Goal: Task Accomplishment & Management: Use online tool/utility

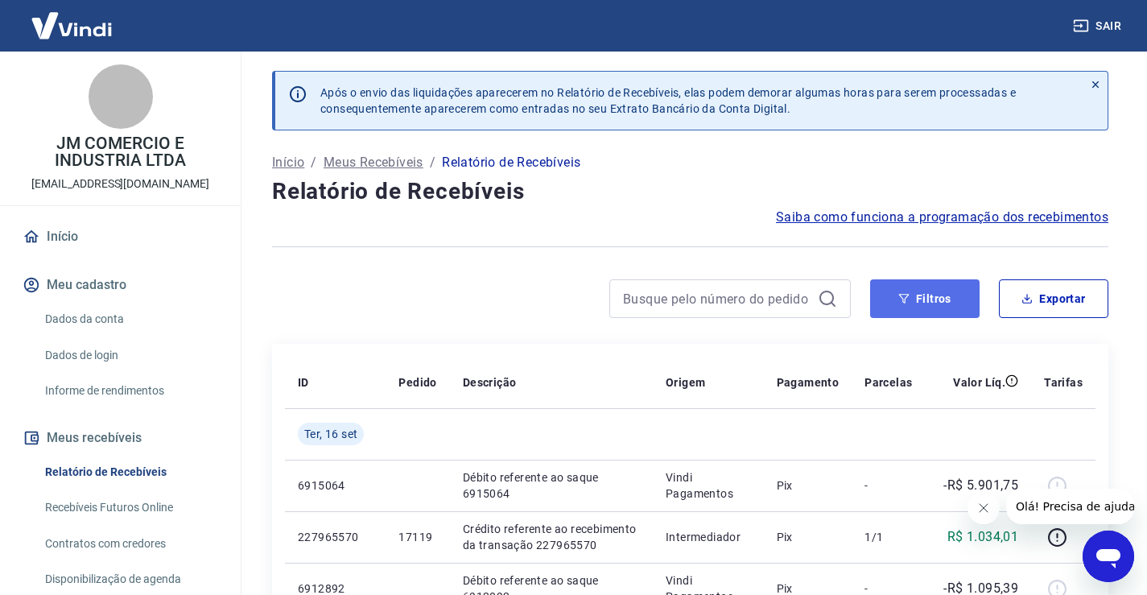
click at [947, 293] on button "Filtros" at bounding box center [924, 298] width 109 height 39
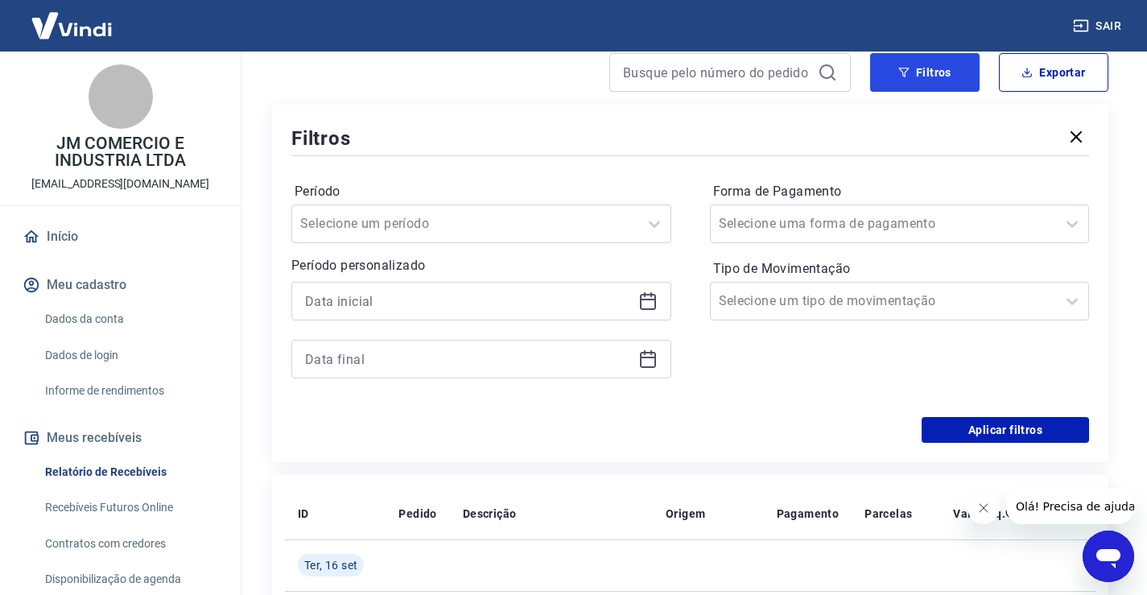
scroll to position [241, 0]
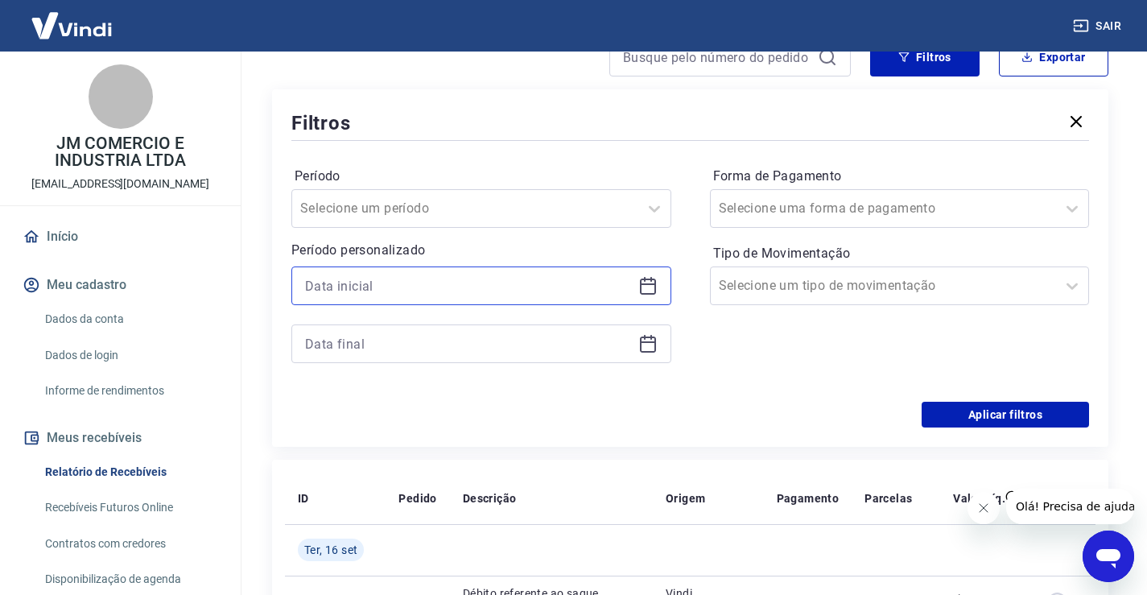
click at [421, 292] on input at bounding box center [468, 286] width 327 height 24
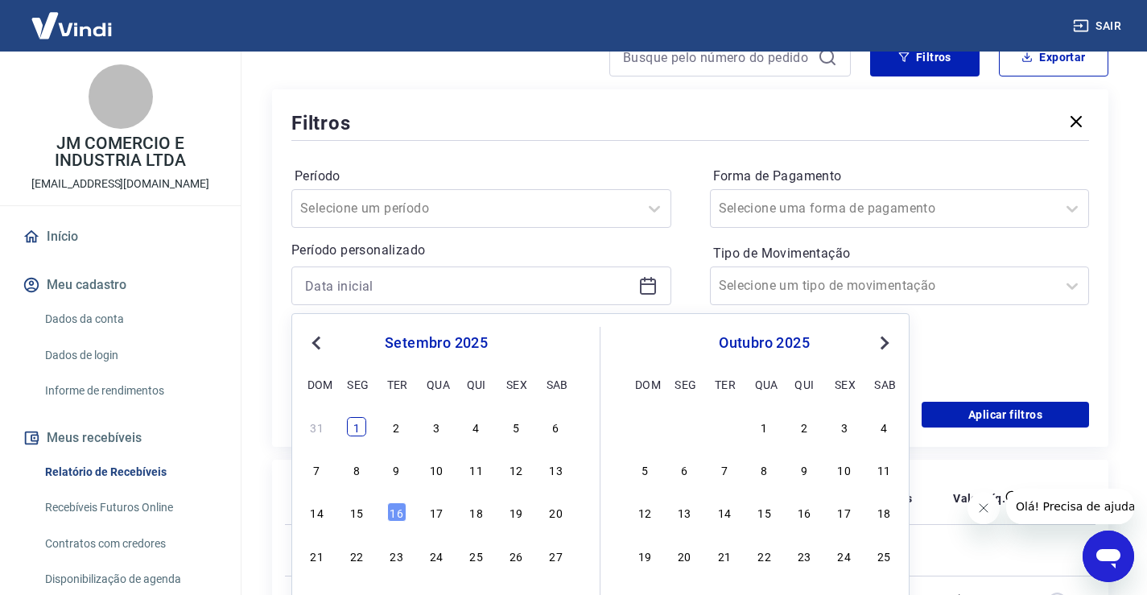
click at [362, 424] on div "1" at bounding box center [356, 426] width 19 height 19
type input "01/09/2025"
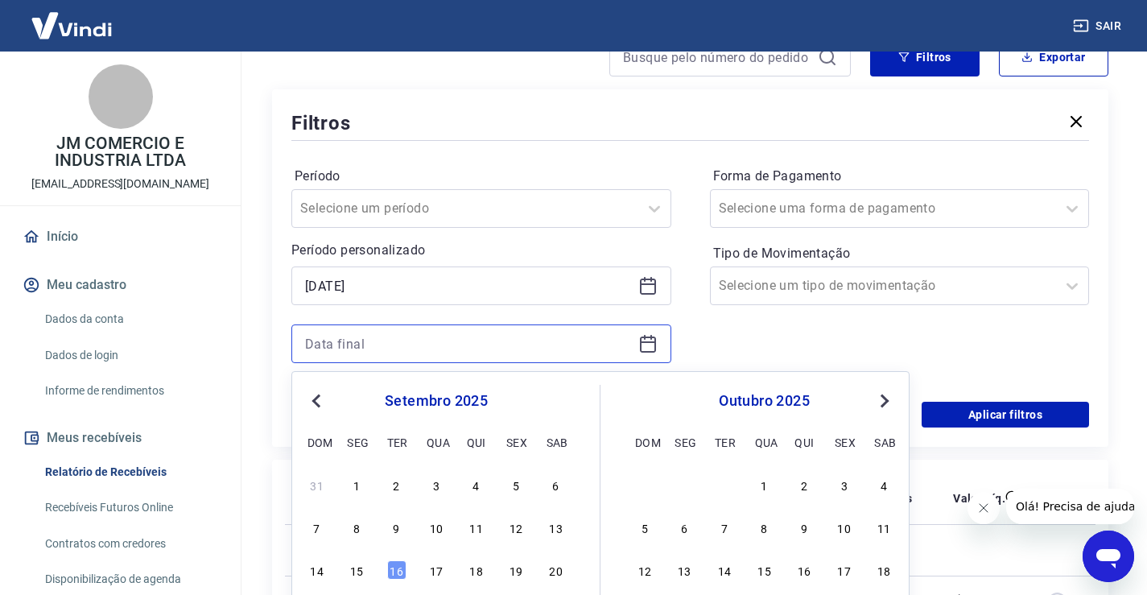
click at [359, 337] on input at bounding box center [468, 344] width 327 height 24
click at [356, 575] on div "15" at bounding box center [356, 569] width 19 height 19
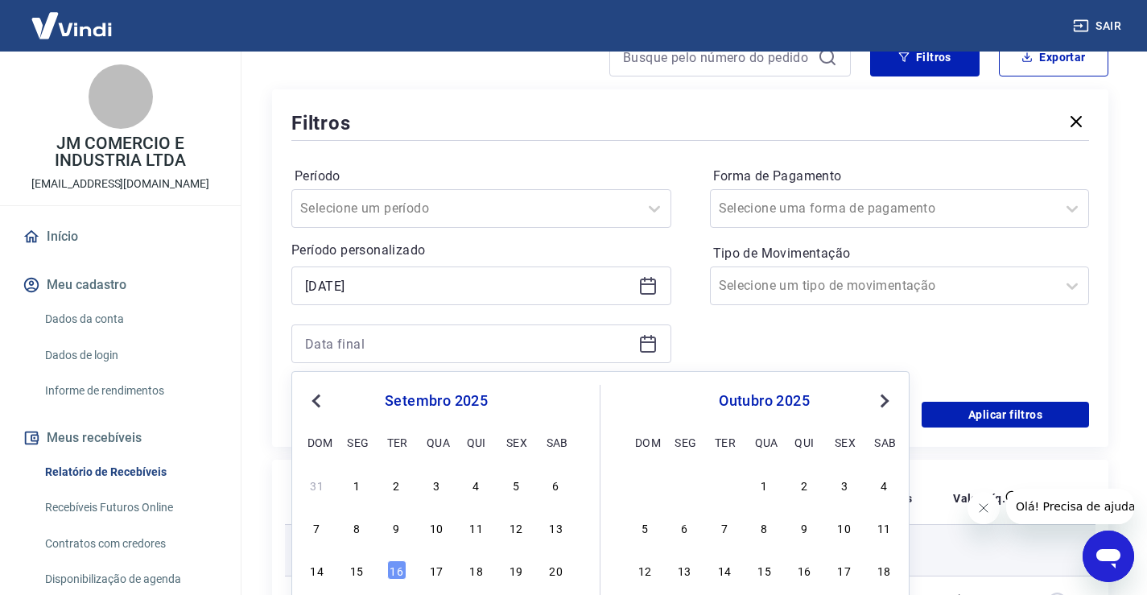
type input "15/09/2025"
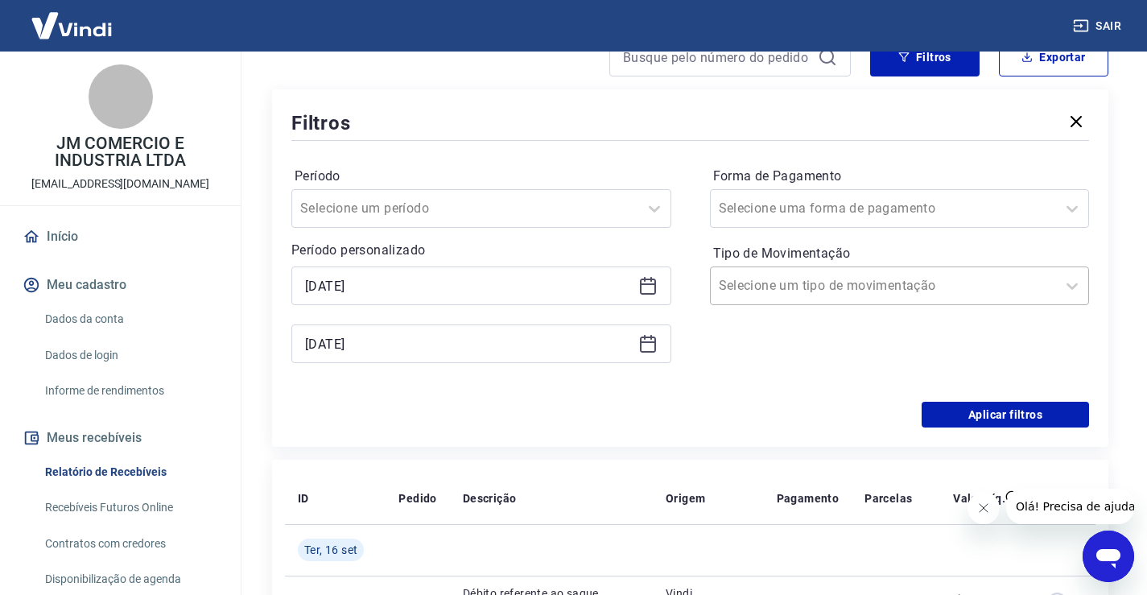
click at [1011, 301] on div "Selecione um tipo de movimentação" at bounding box center [900, 285] width 380 height 39
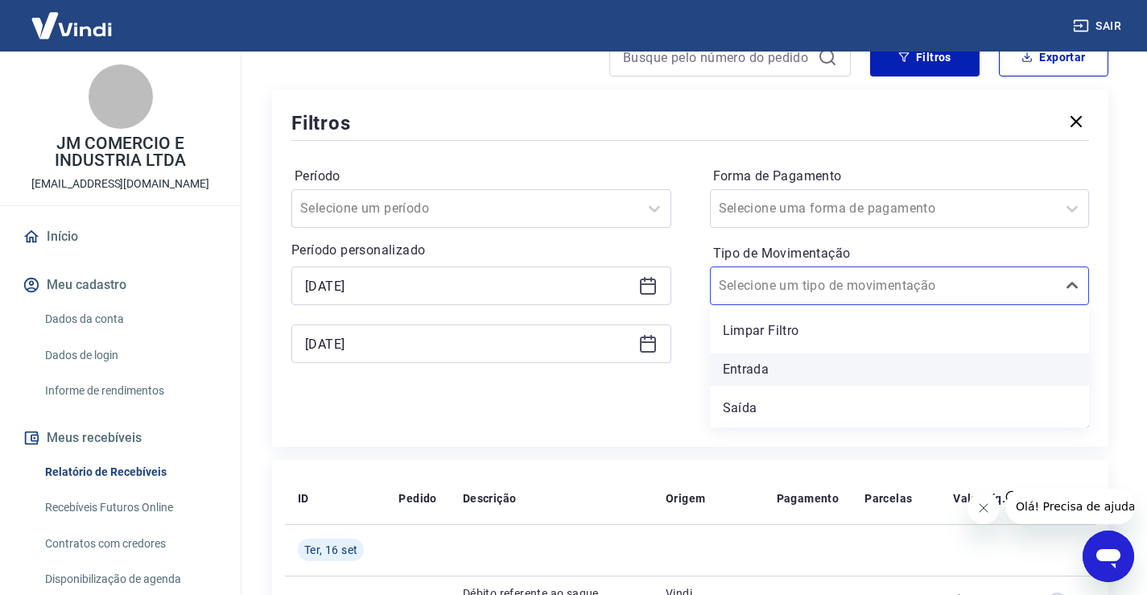
click at [768, 374] on div "Entrada" at bounding box center [900, 369] width 380 height 32
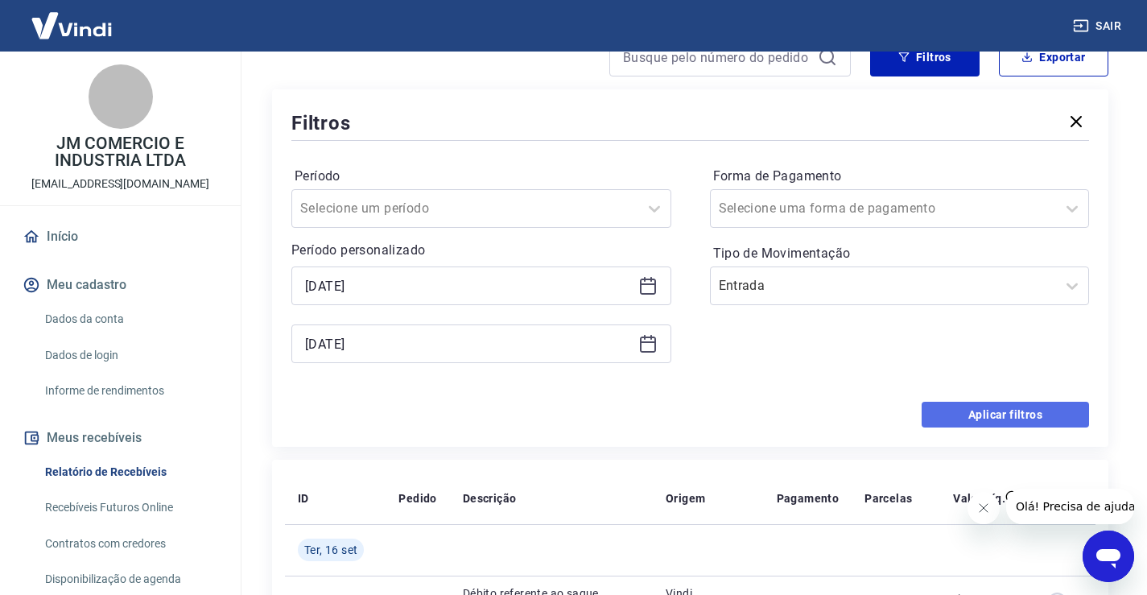
click at [1007, 415] on button "Aplicar filtros" at bounding box center [1005, 415] width 167 height 26
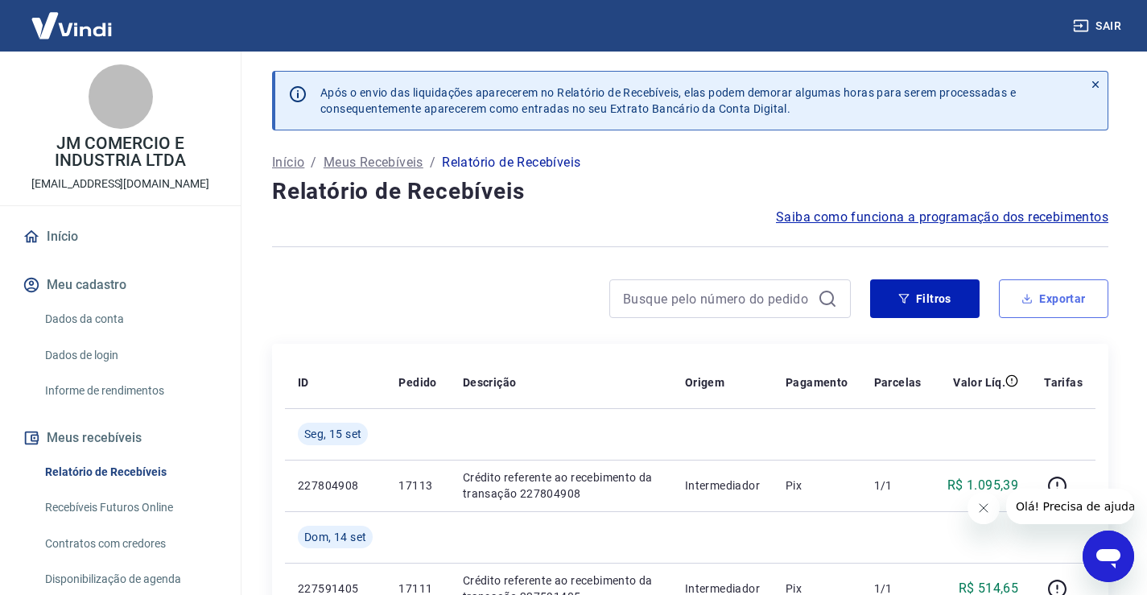
click at [1059, 303] on button "Exportar" at bounding box center [1053, 298] width 109 height 39
type input "01/09/2025"
type input "15/09/2025"
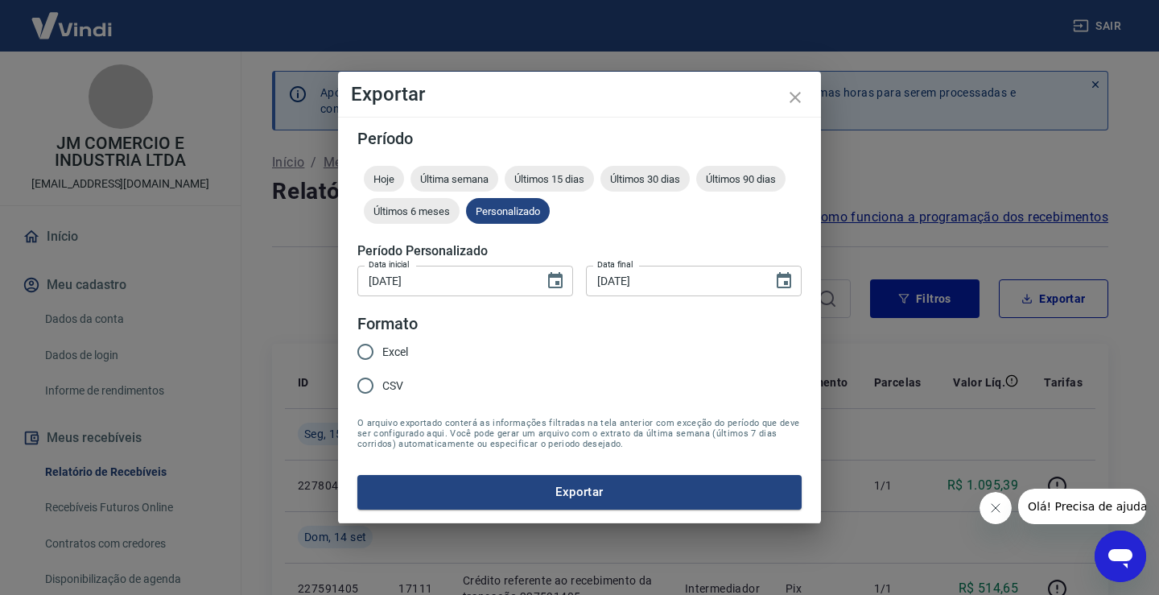
click at [366, 352] on input "Excel" at bounding box center [366, 352] width 34 height 34
radio input "true"
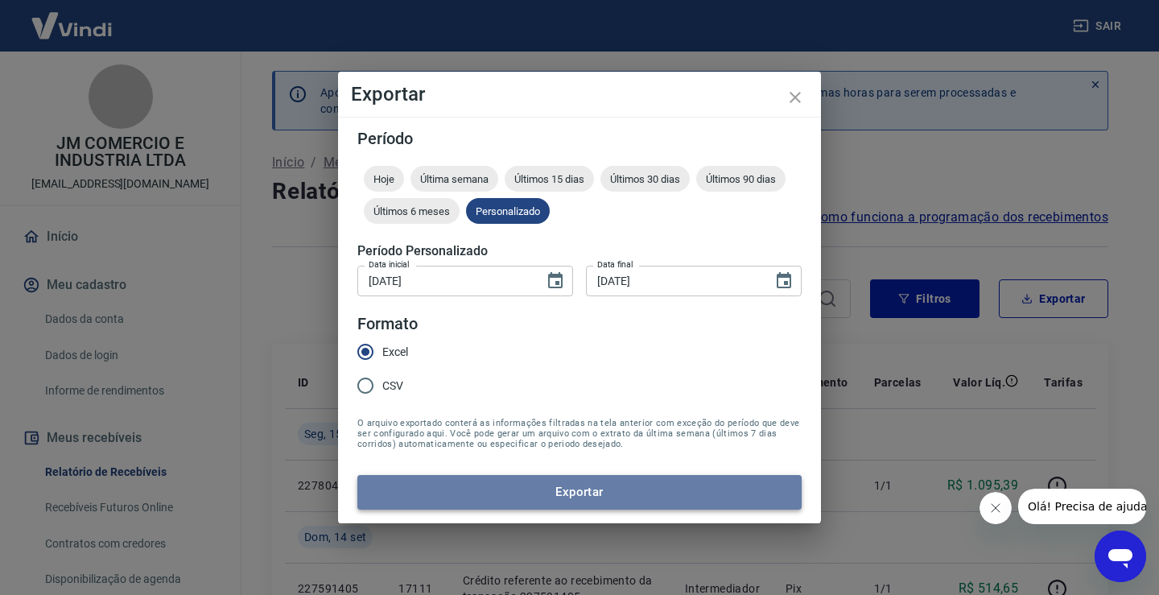
click at [573, 489] on button "Exportar" at bounding box center [579, 492] width 444 height 34
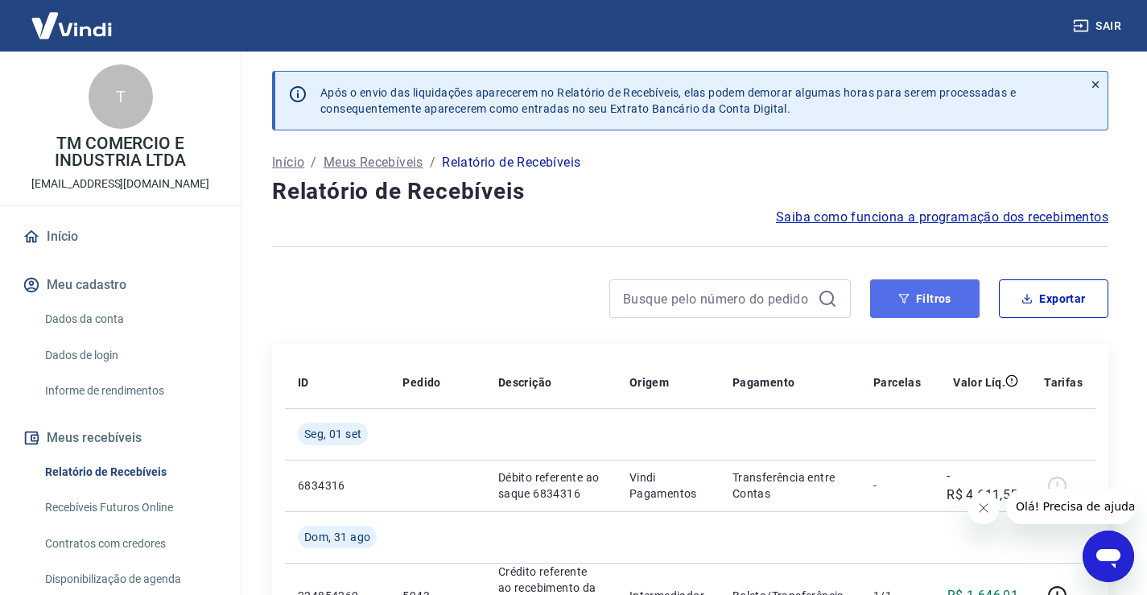
click at [910, 303] on button "Filtros" at bounding box center [924, 298] width 109 height 39
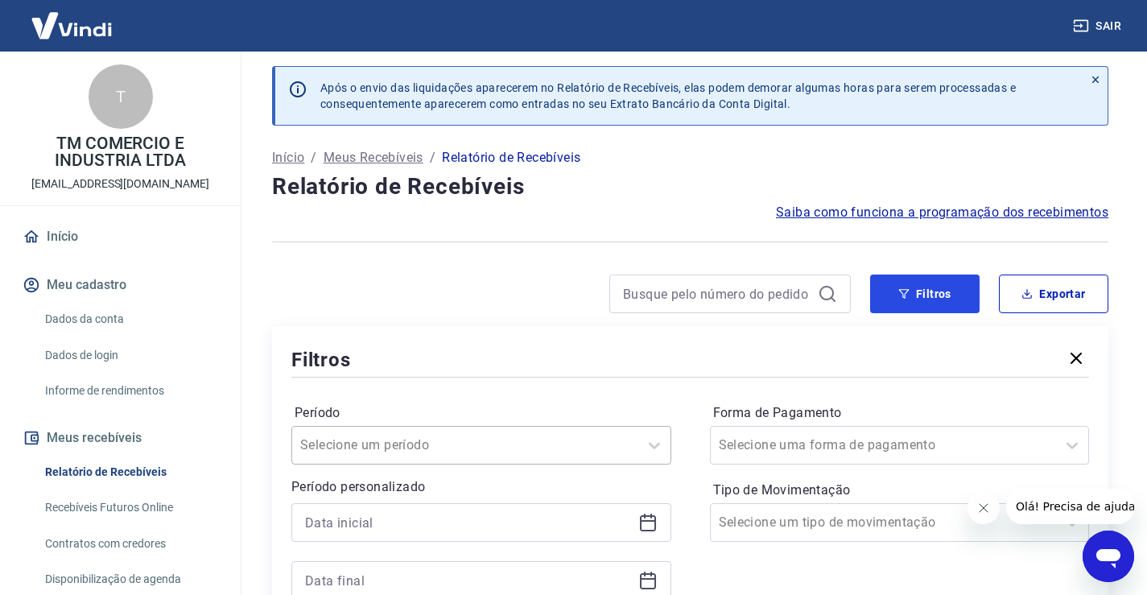
scroll to position [322, 0]
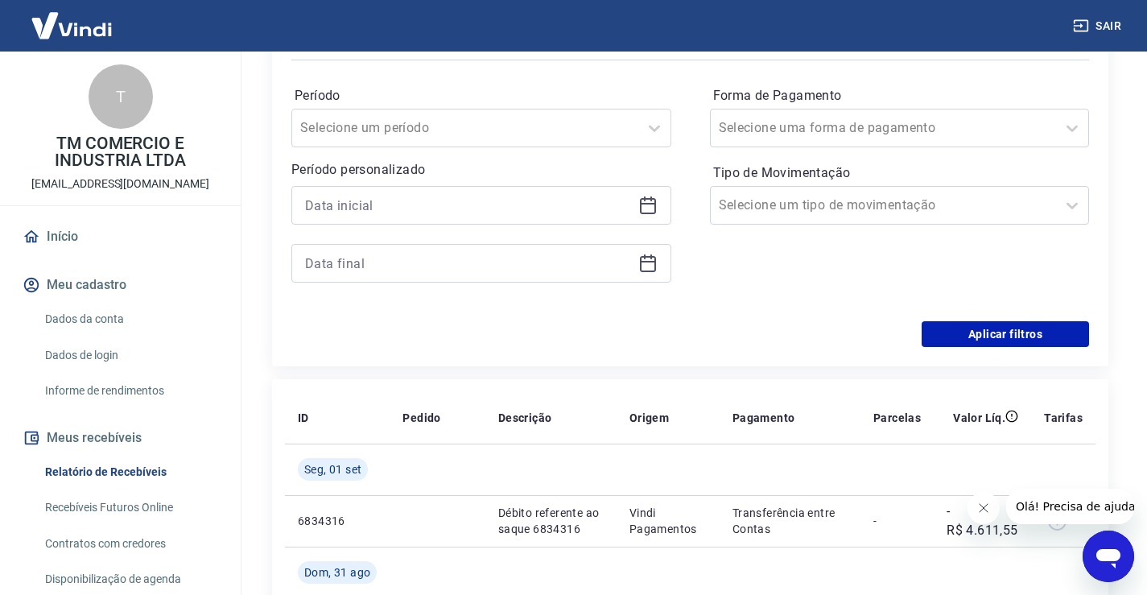
click at [649, 214] on icon at bounding box center [648, 206] width 16 height 16
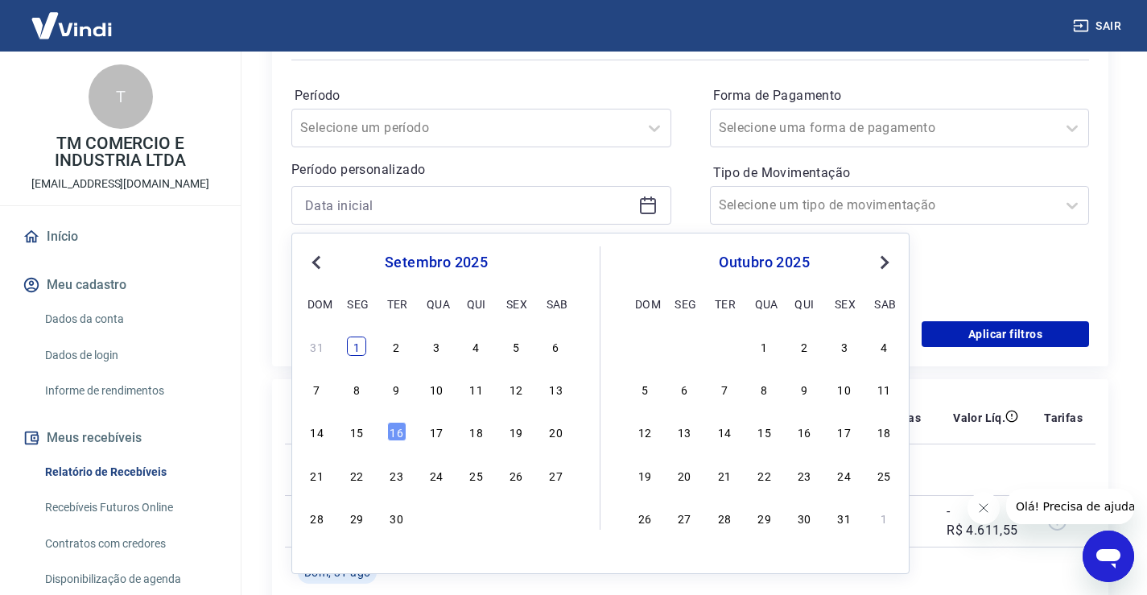
click at [355, 346] on div "1" at bounding box center [356, 345] width 19 height 19
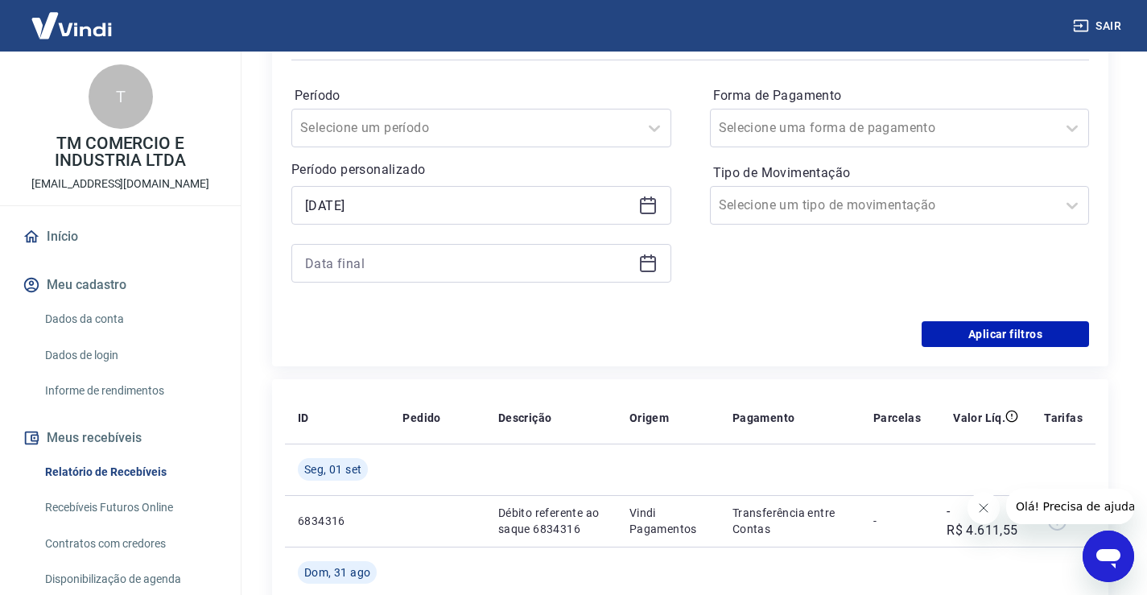
type input "01/09/2025"
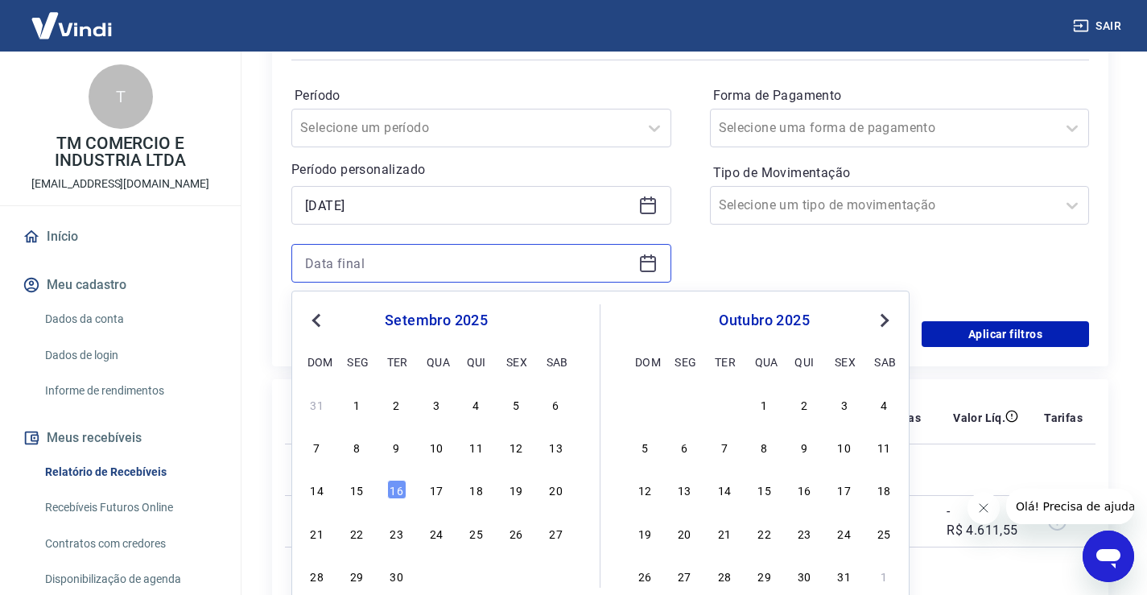
click at [373, 269] on input at bounding box center [468, 263] width 327 height 24
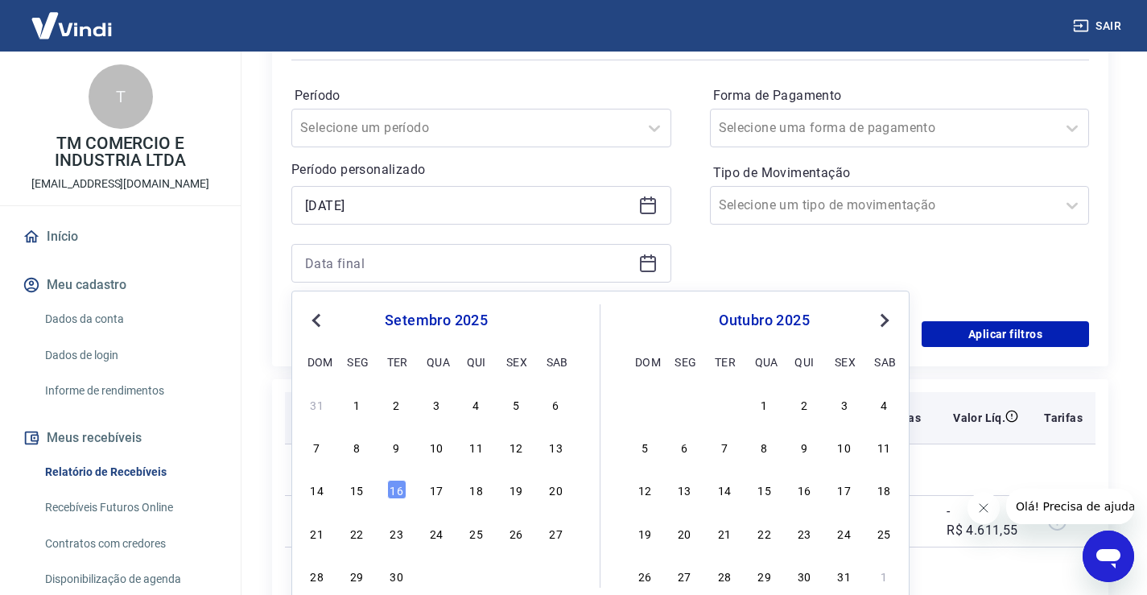
drag, startPoint x: 361, startPoint y: 489, endPoint x: 437, endPoint y: 428, distance: 97.9
click at [359, 489] on div "15" at bounding box center [356, 489] width 19 height 19
type input "15/09/2025"
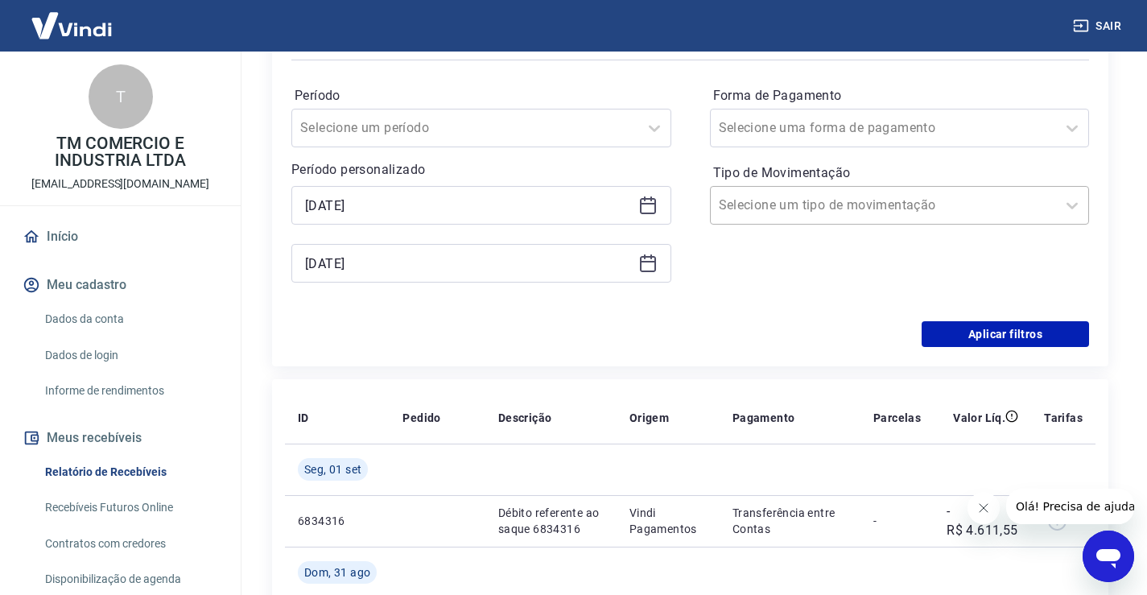
click at [946, 212] on div at bounding box center [884, 205] width 330 height 23
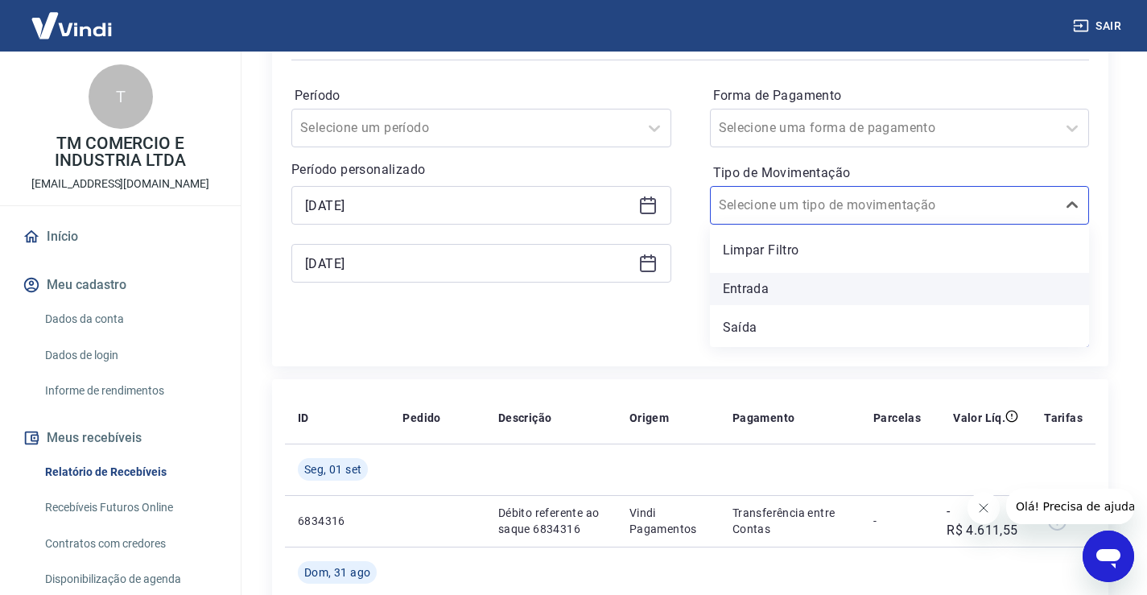
click at [779, 288] on div "Entrada" at bounding box center [900, 289] width 380 height 32
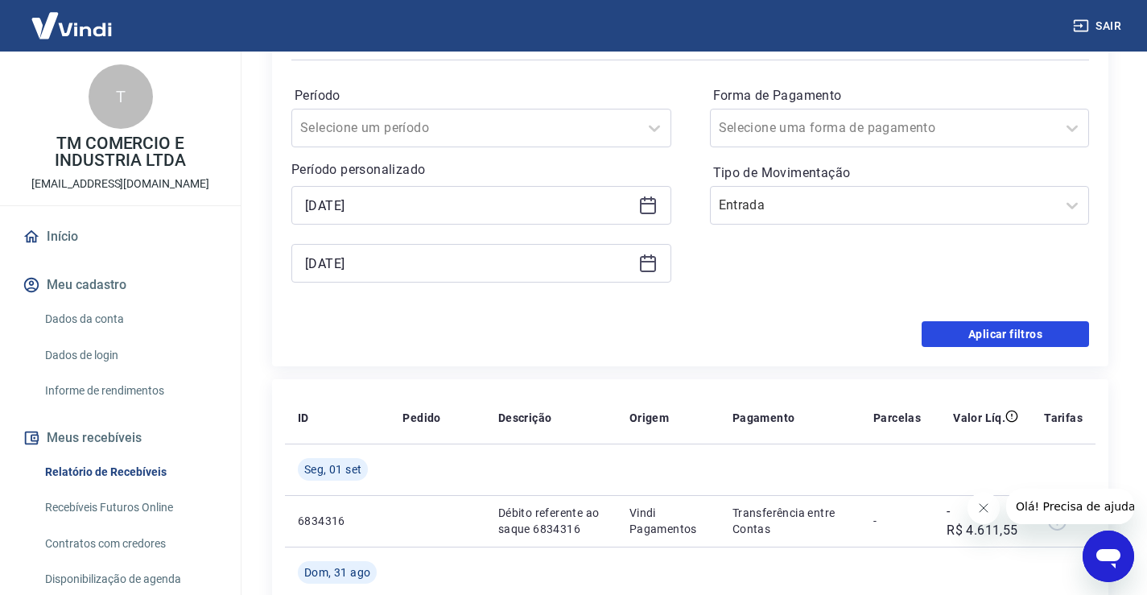
click at [1015, 321] on button "Aplicar filtros" at bounding box center [1005, 334] width 167 height 26
